Goal: Information Seeking & Learning: Find specific fact

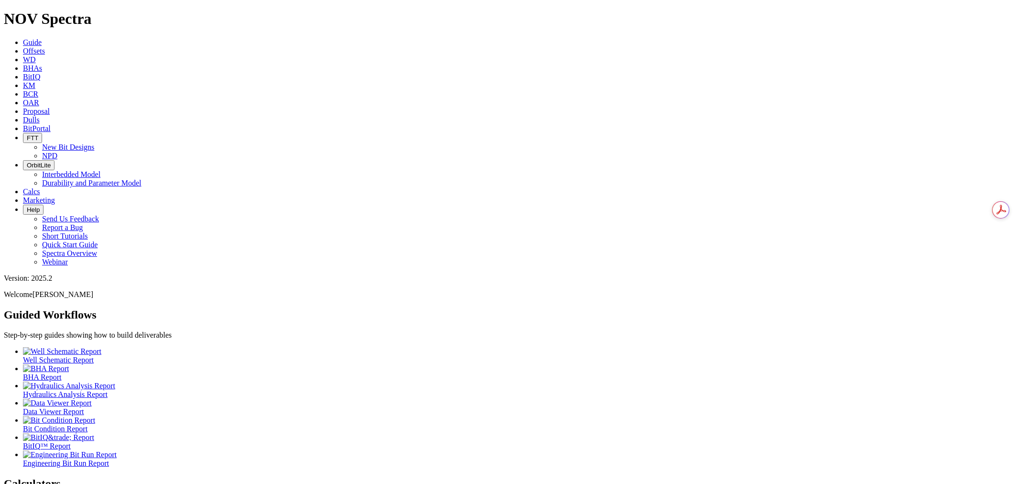
click at [45, 47] on span "Offsets" at bounding box center [34, 51] width 22 height 8
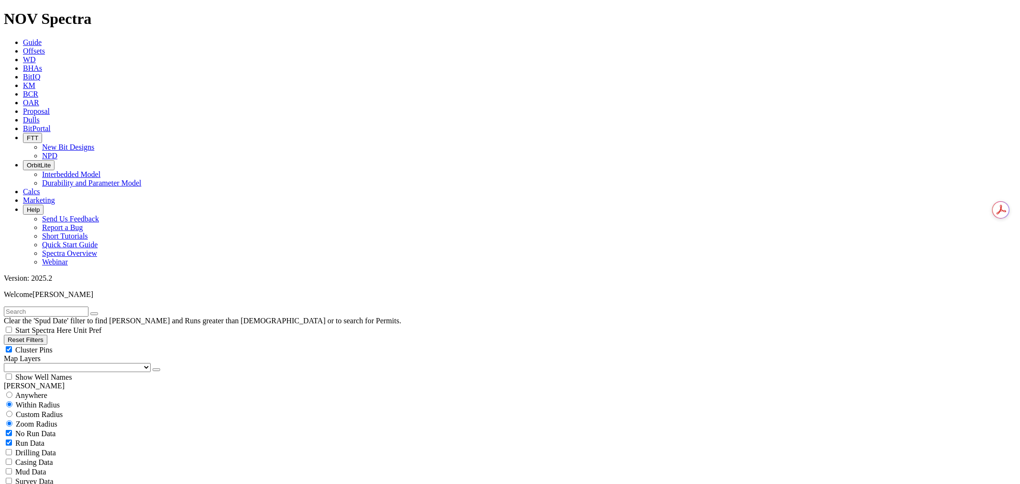
click at [32, 391] on span "Anywhere" at bounding box center [31, 395] width 32 height 8
radio input "true"
radio input "false"
drag, startPoint x: 71, startPoint y: 42, endPoint x: 67, endPoint y: 47, distance: 5.8
click at [70, 307] on input "text" at bounding box center [46, 312] width 85 height 10
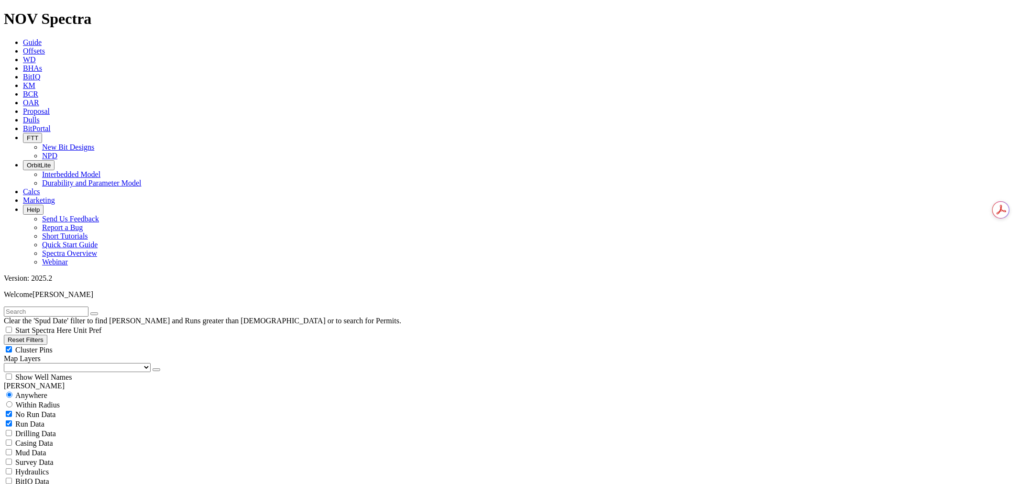
paste input "ROCK TRAIN 5 FED COM #204H"
type input "ROCK TRAIN 5 FED COM #204H"
click at [156, 370] on icon "button" at bounding box center [156, 370] width 0 height 0
click at [69, 10] on div at bounding box center [510, 10] width 1012 height 0
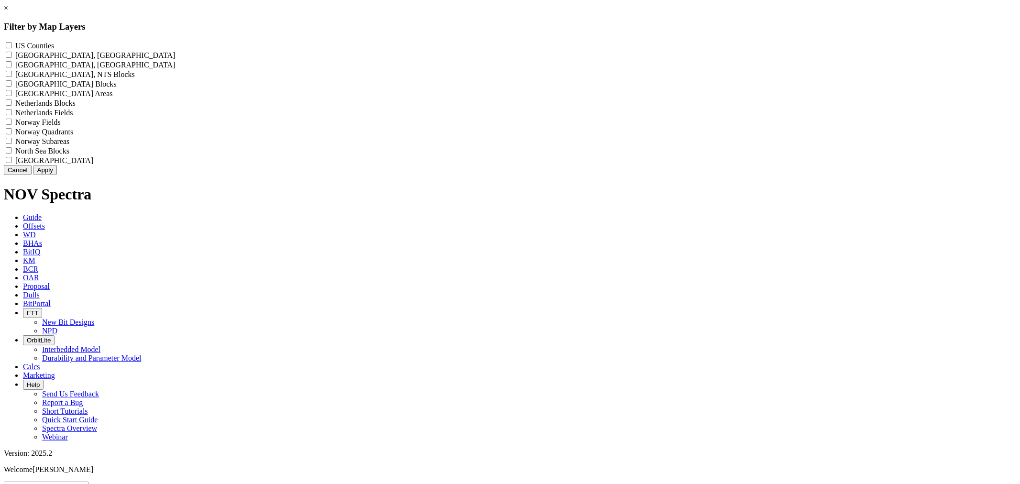
click at [66, 99] on div "× Filter by Map Layers US Counties - () [GEOGRAPHIC_DATA], [GEOGRAPHIC_DATA] To…" at bounding box center [510, 89] width 1012 height 171
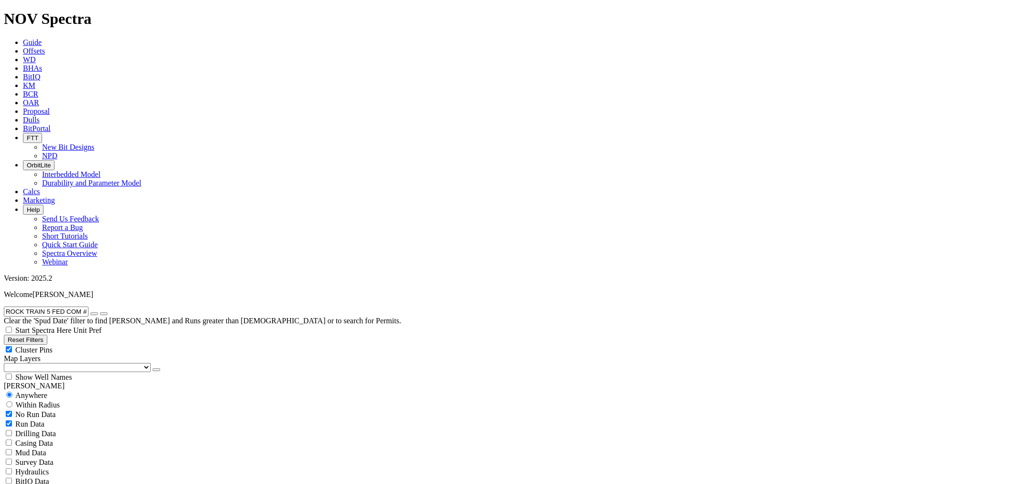
click at [61, 363] on select "US Counties [GEOGRAPHIC_DATA], [GEOGRAPHIC_DATA] [GEOGRAPHIC_DATA], [GEOGRAPHIC…" at bounding box center [77, 367] width 147 height 9
select select "US Counties"
click at [7, 363] on select "US Counties [GEOGRAPHIC_DATA], [GEOGRAPHIC_DATA] [GEOGRAPHIC_DATA], [GEOGRAPHIC…" at bounding box center [77, 367] width 147 height 9
radio input "false"
radio input "true"
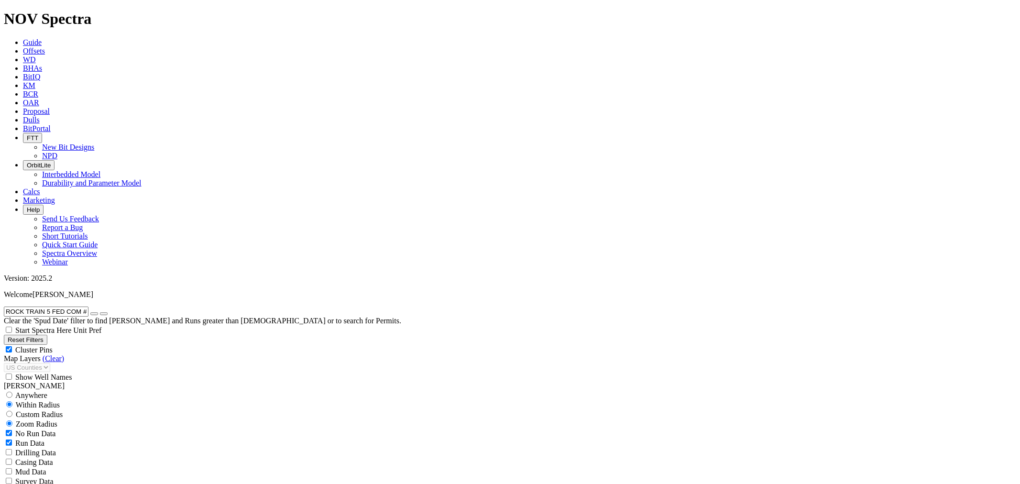
click at [40, 116] on link "Dulls" at bounding box center [31, 120] width 17 height 8
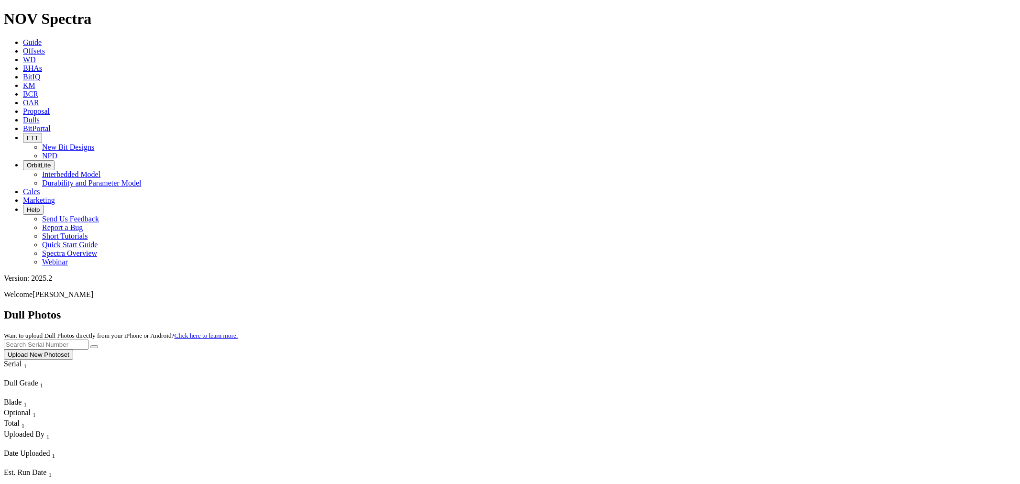
click at [88, 340] on input "text" at bounding box center [46, 345] width 85 height 10
click at [90, 345] on button "submit" at bounding box center [94, 346] width 8 height 3
drag, startPoint x: 839, startPoint y: 39, endPoint x: 592, endPoint y: 40, distance: 246.8
click at [592, 308] on div "Dull Photos Want to upload Dull Photos directly from your iPhone or Android? Cl…" at bounding box center [510, 333] width 1012 height 51
type input "a318296"
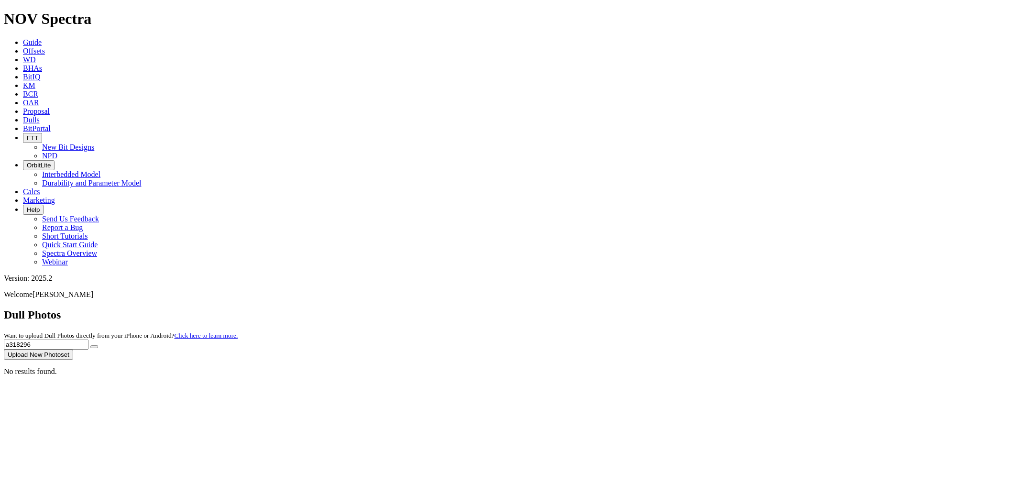
click at [90, 345] on button "submit" at bounding box center [94, 346] width 8 height 3
